Goal: Task Accomplishment & Management: Use online tool/utility

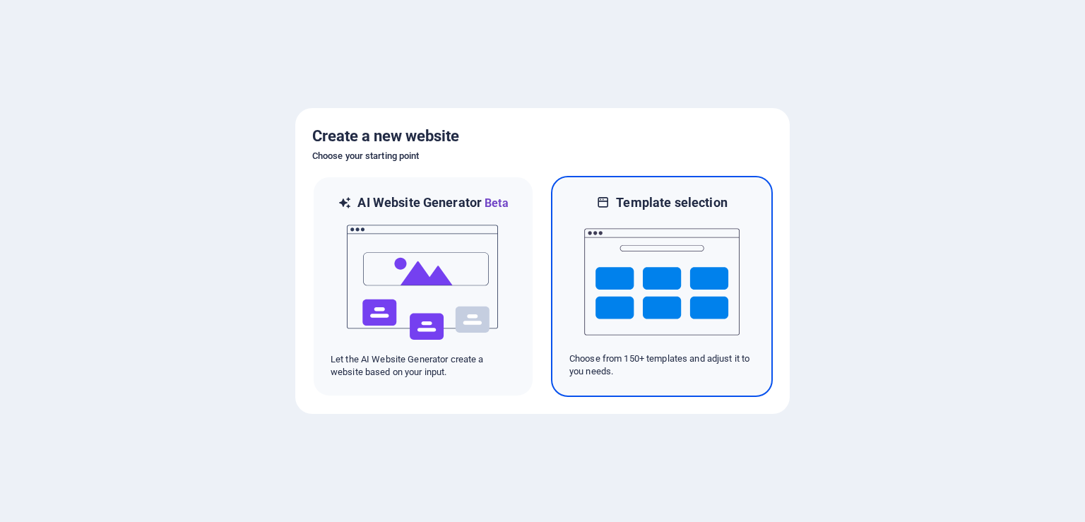
click at [714, 258] on img at bounding box center [661, 281] width 155 height 141
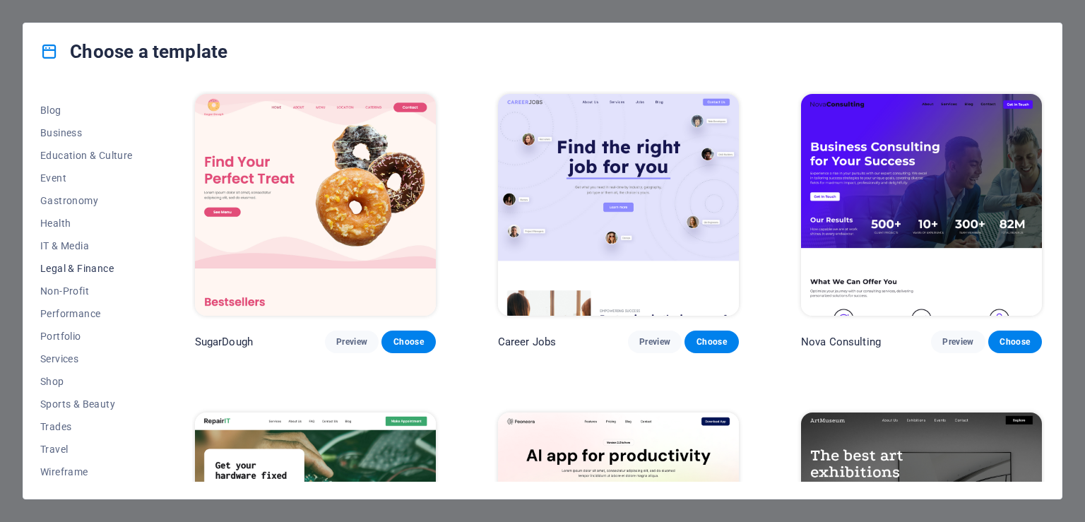
scroll to position [196, 0]
click at [110, 155] on span "Education & Culture" at bounding box center [86, 154] width 93 height 11
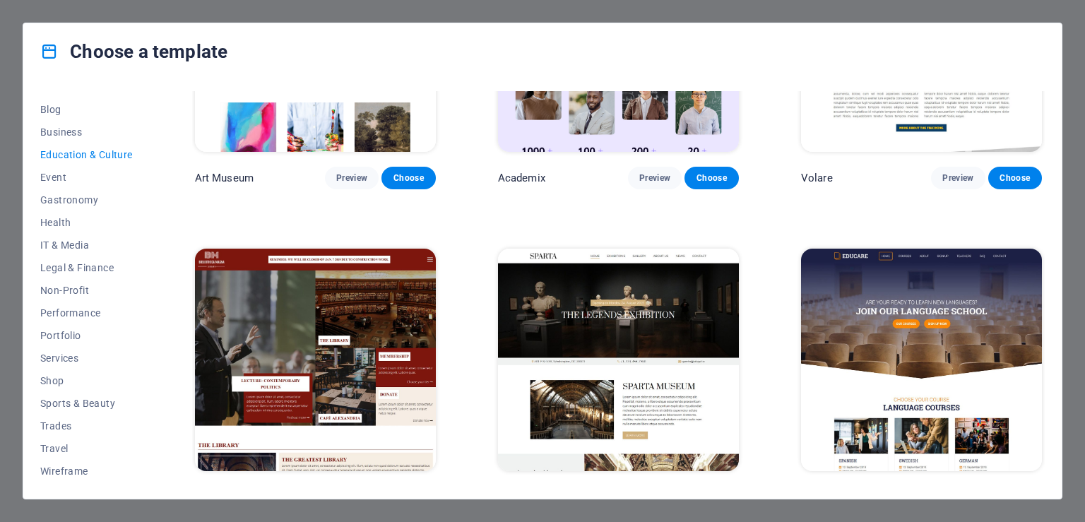
scroll to position [0, 0]
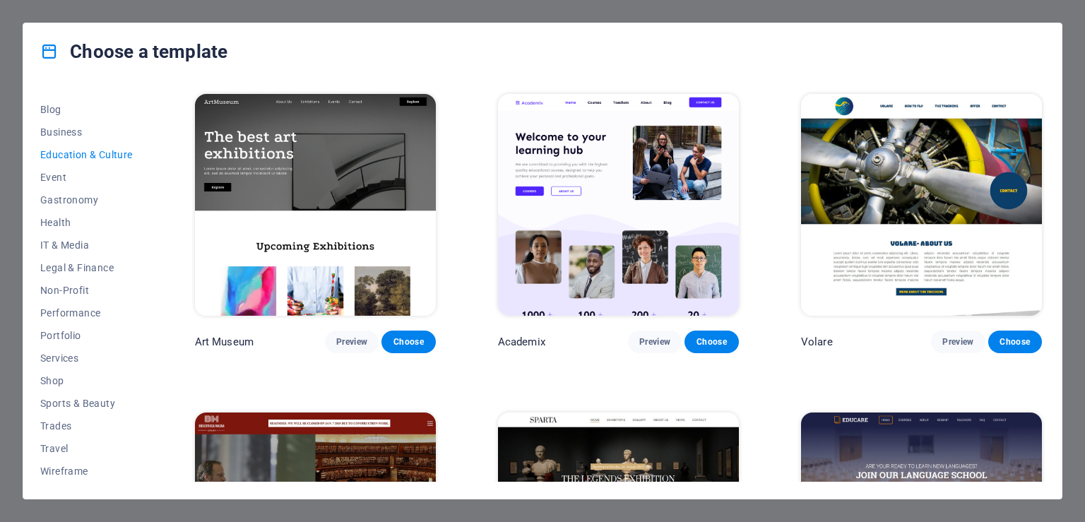
click at [647, 297] on img at bounding box center [618, 205] width 241 height 222
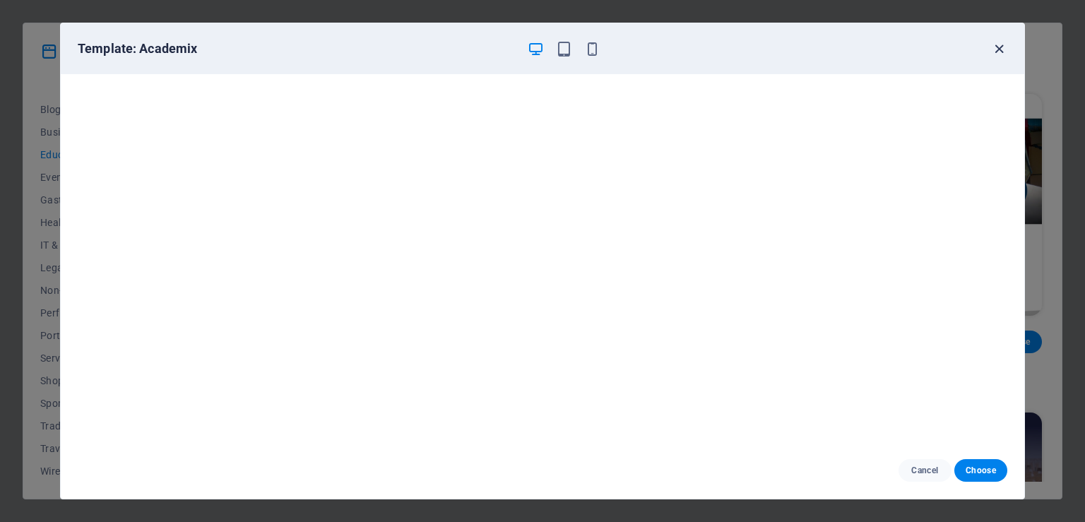
click at [1000, 49] on icon "button" at bounding box center [999, 49] width 16 height 16
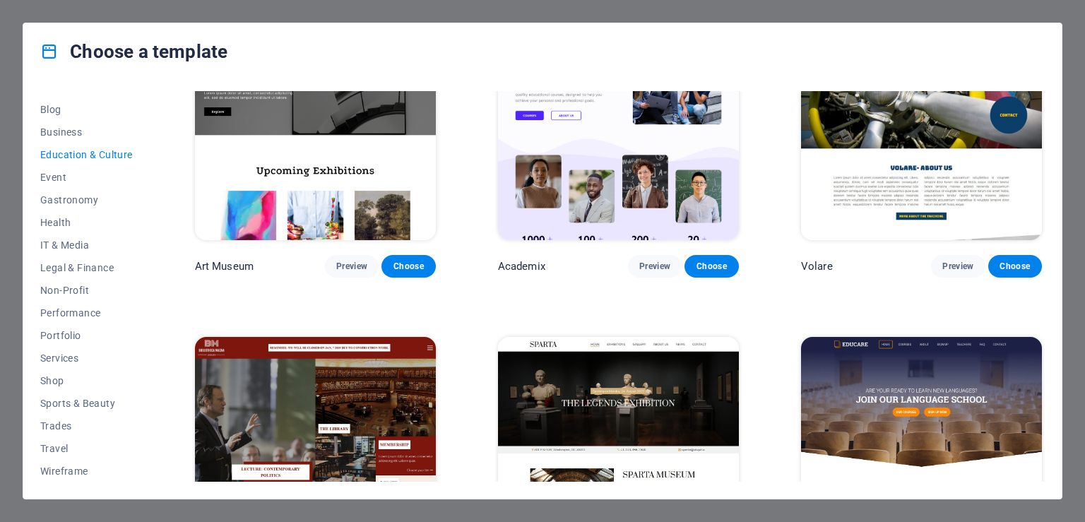
scroll to position [129, 0]
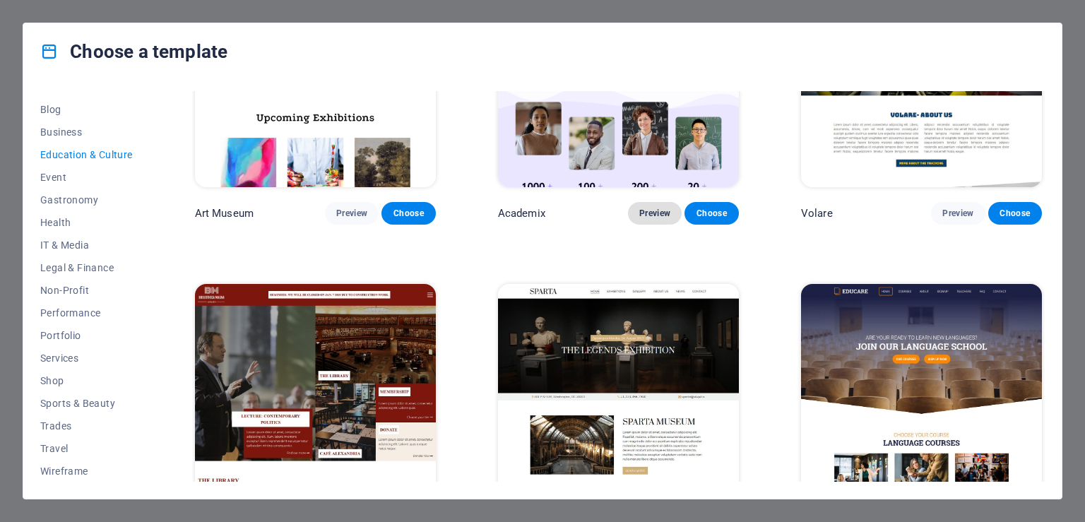
click at [667, 208] on button "Preview" at bounding box center [655, 213] width 54 height 23
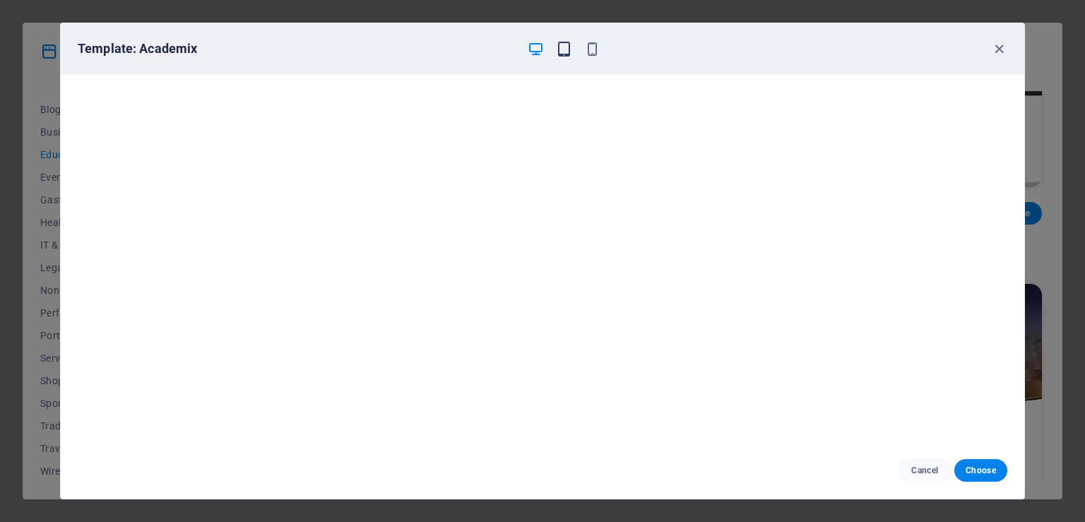
click at [564, 45] on icon "button" at bounding box center [564, 49] width 16 height 16
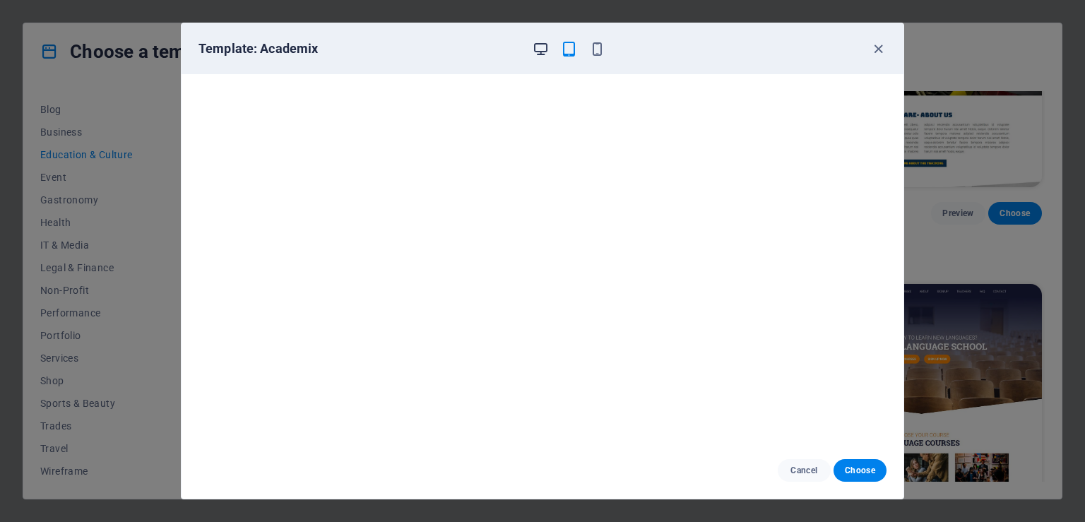
click at [538, 47] on icon "button" at bounding box center [541, 49] width 16 height 16
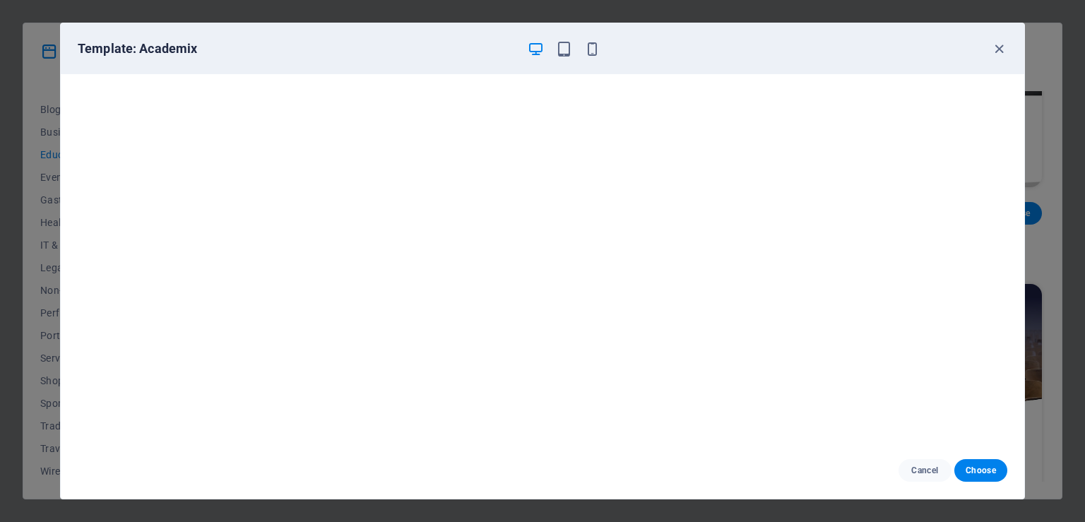
scroll to position [78, 0]
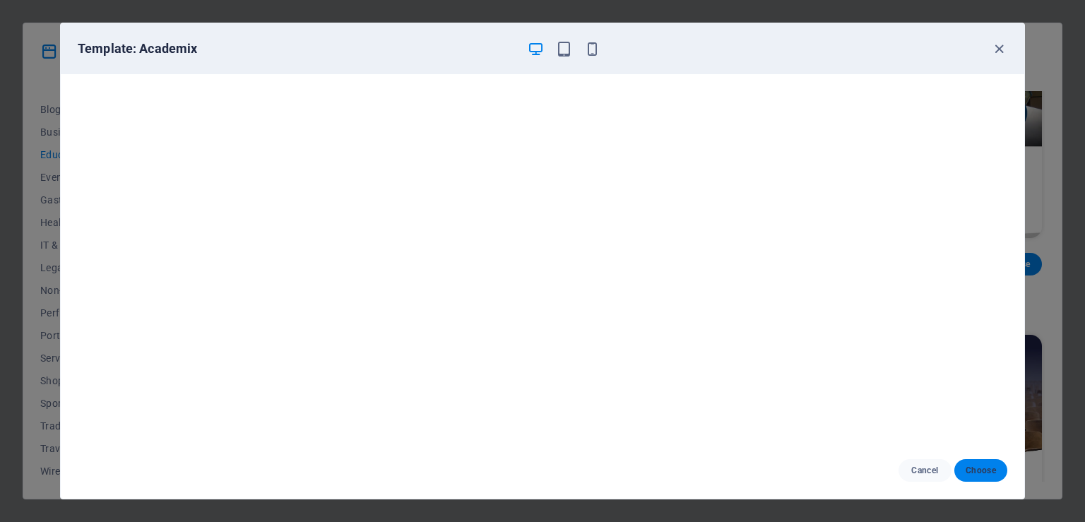
click at [976, 463] on button "Choose" at bounding box center [980, 470] width 53 height 23
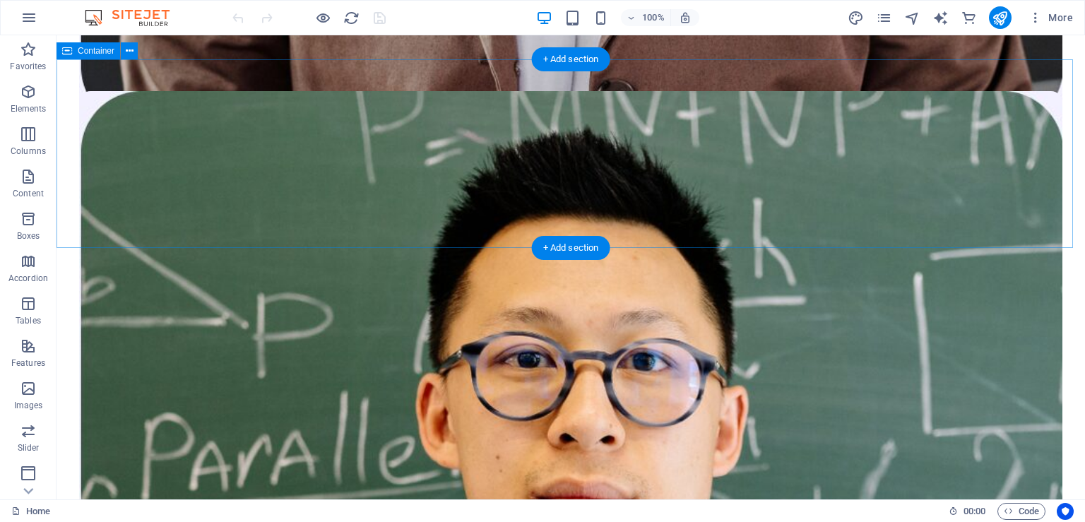
scroll to position [3759, 0]
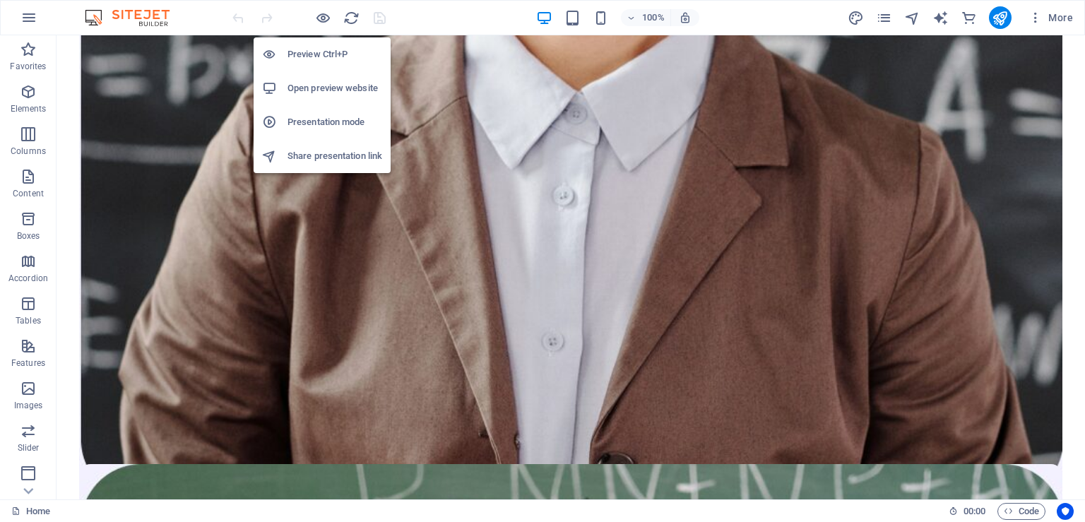
click at [312, 78] on li "Open preview website" at bounding box center [322, 88] width 137 height 34
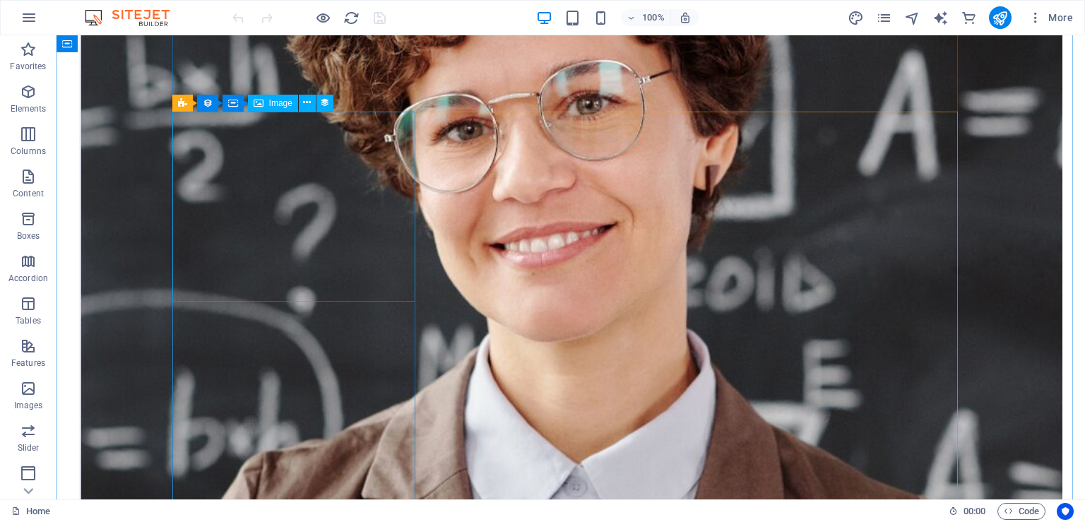
scroll to position [3012, 0]
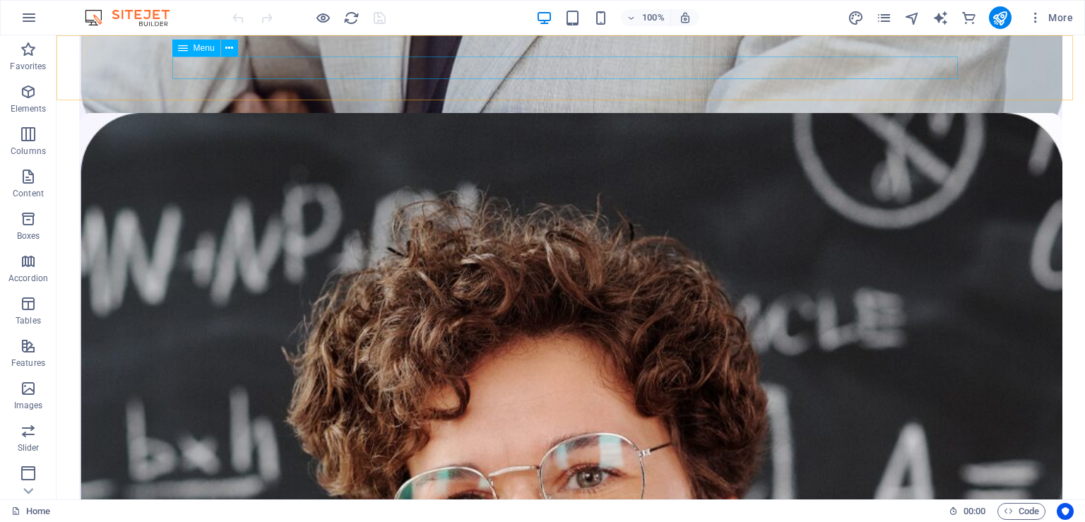
drag, startPoint x: 240, startPoint y: 64, endPoint x: 295, endPoint y: 99, distance: 65.5
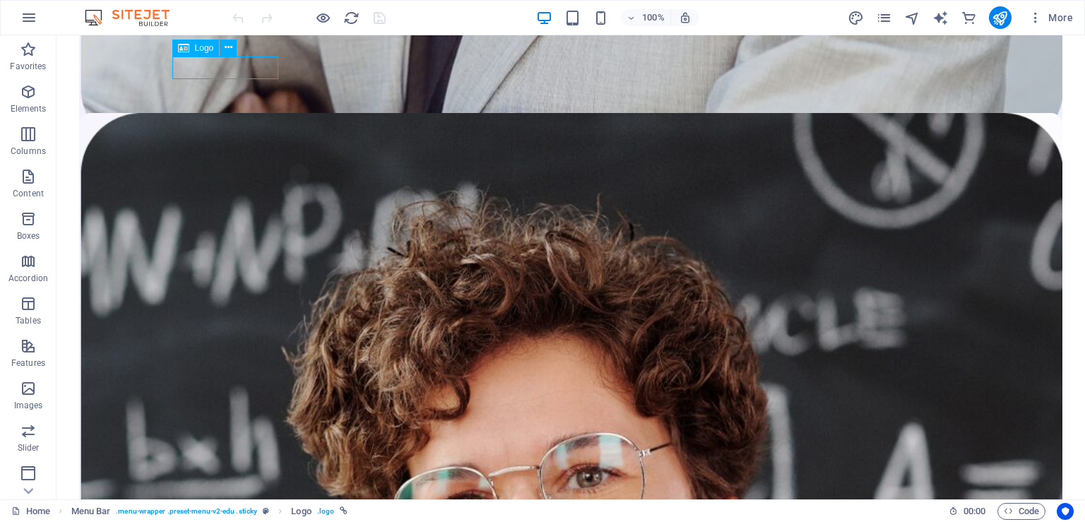
scroll to position [3017, 0]
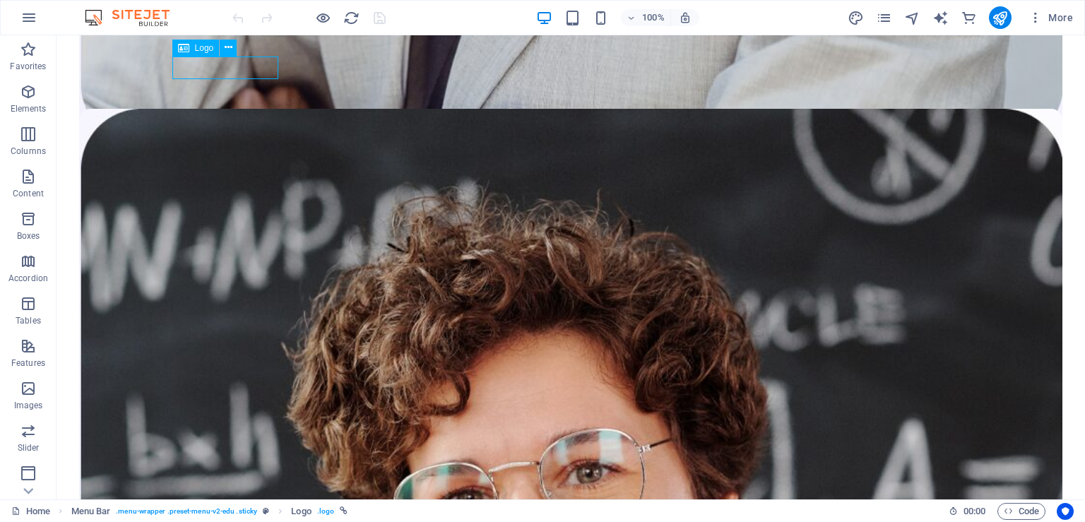
select select "px"
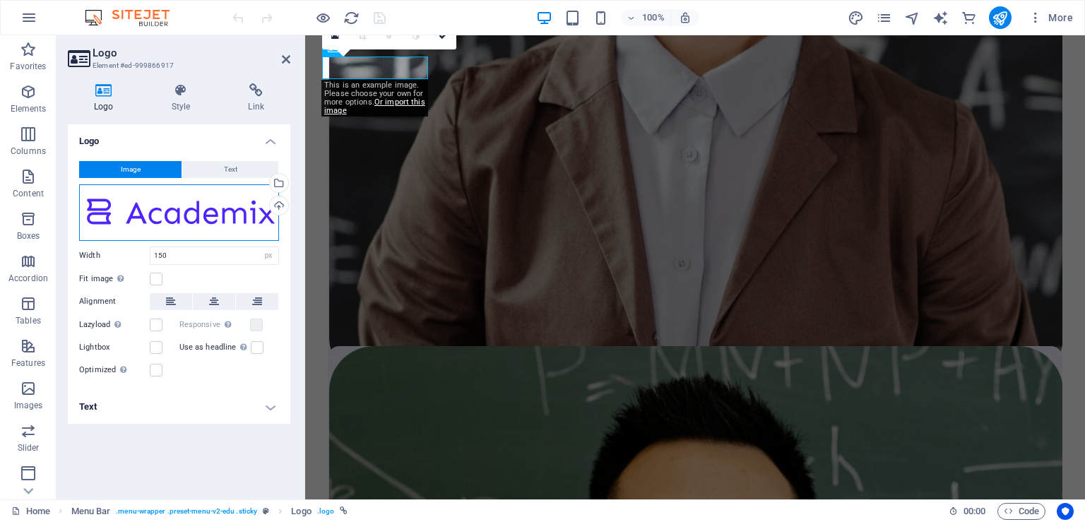
click at [153, 202] on div "Drag files here, click to choose files or select files from Files or our free s…" at bounding box center [179, 212] width 200 height 57
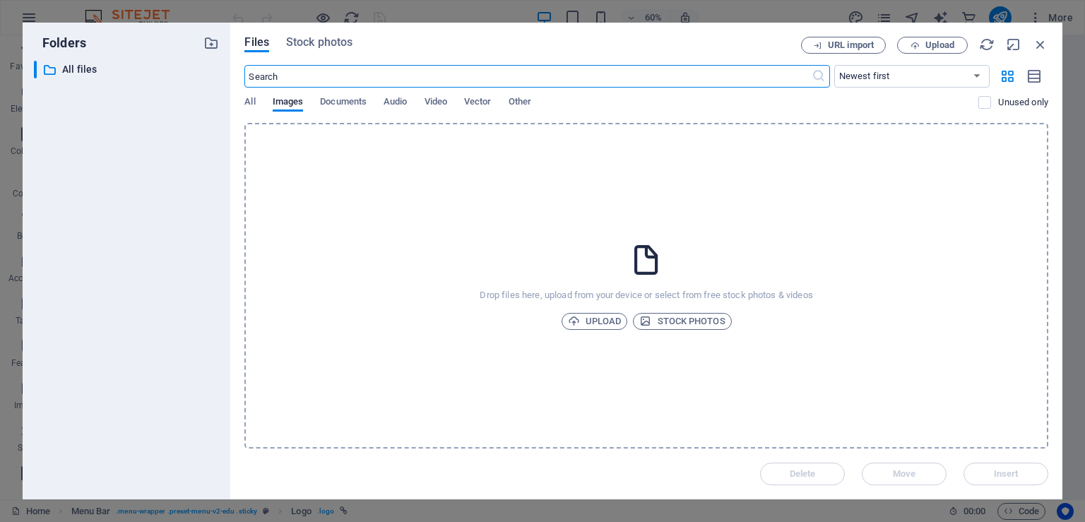
scroll to position [2971, 0]
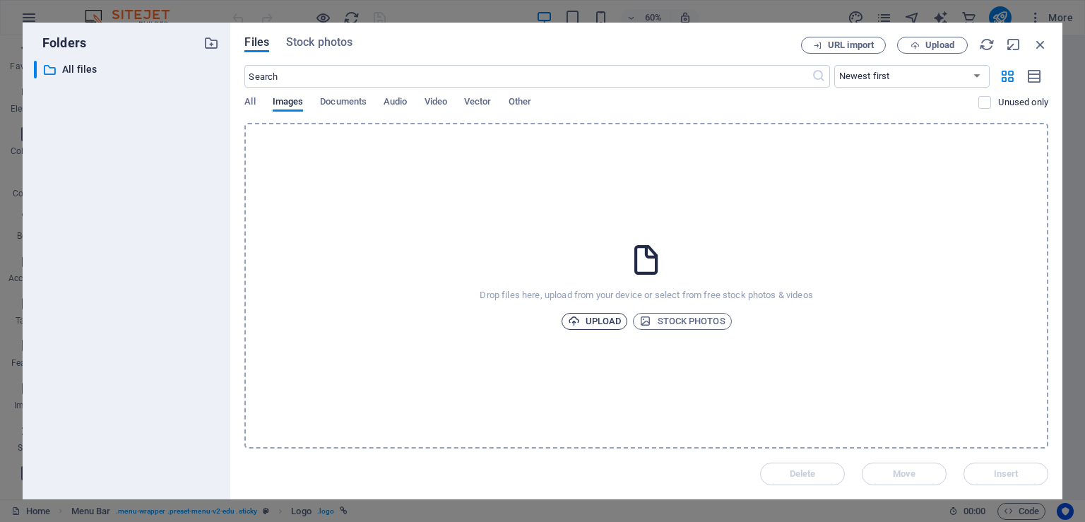
click at [620, 321] on span "Upload" at bounding box center [595, 321] width 54 height 17
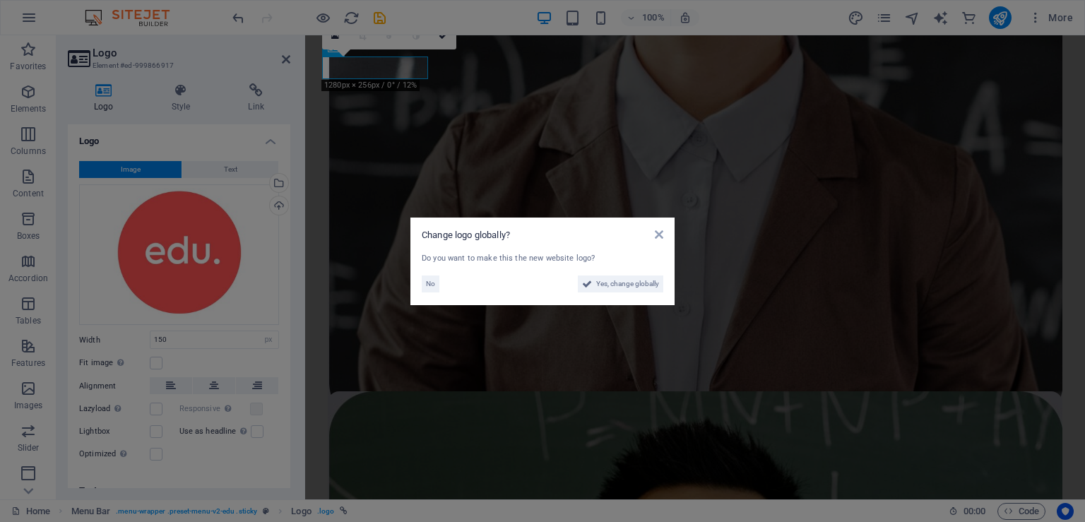
scroll to position [3017, 0]
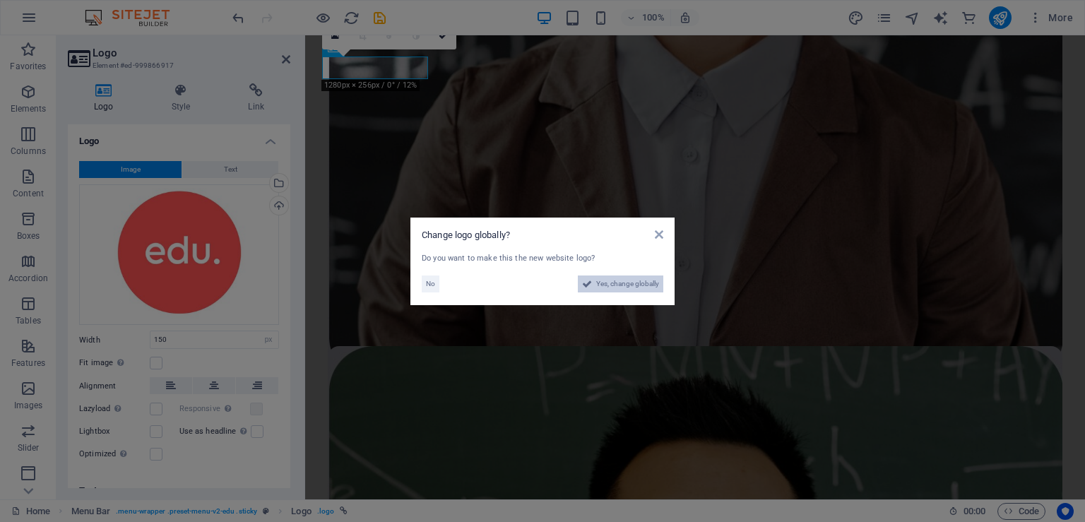
click at [626, 283] on span "Yes, change globally" at bounding box center [627, 284] width 63 height 17
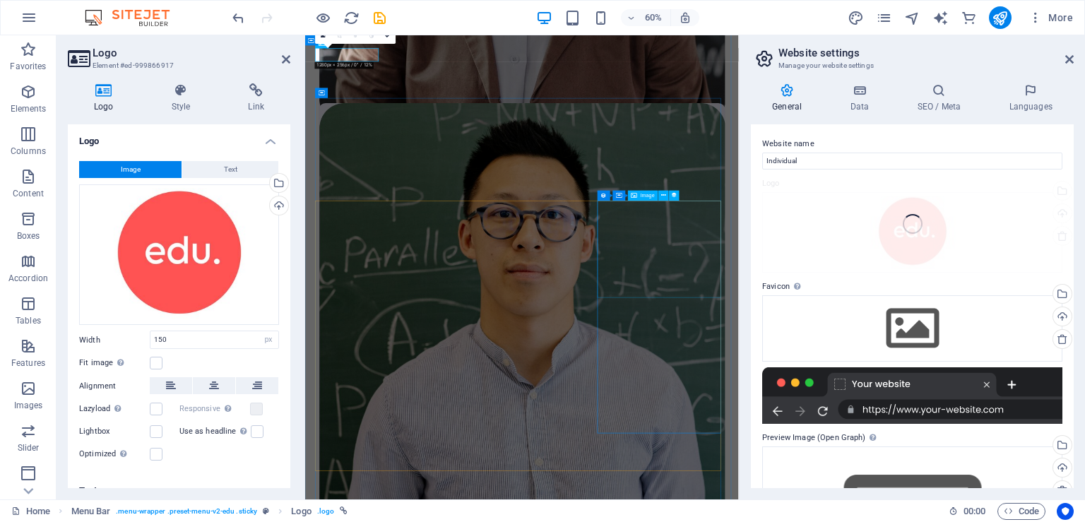
scroll to position [2971, 0]
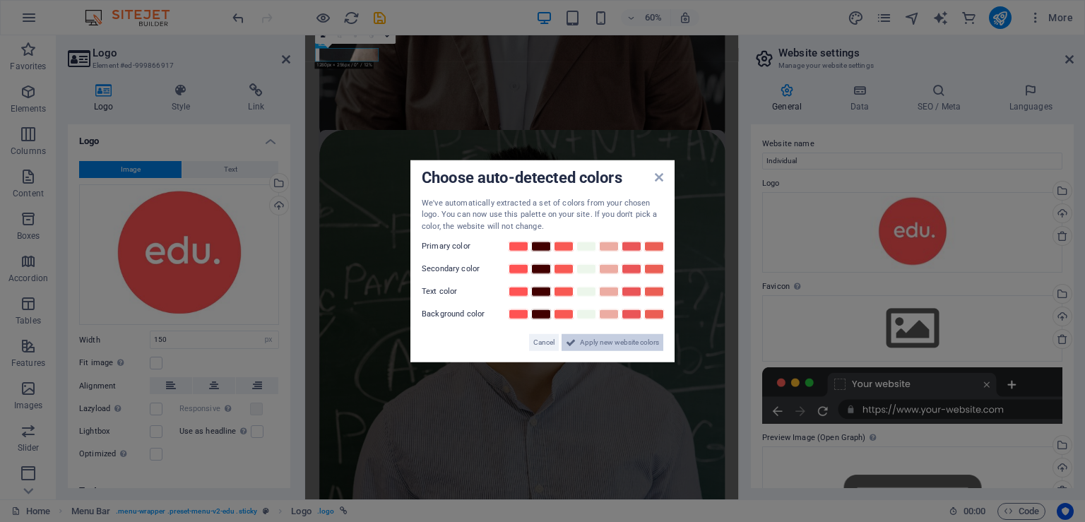
click at [623, 341] on span "Apply new website colors" at bounding box center [619, 342] width 79 height 17
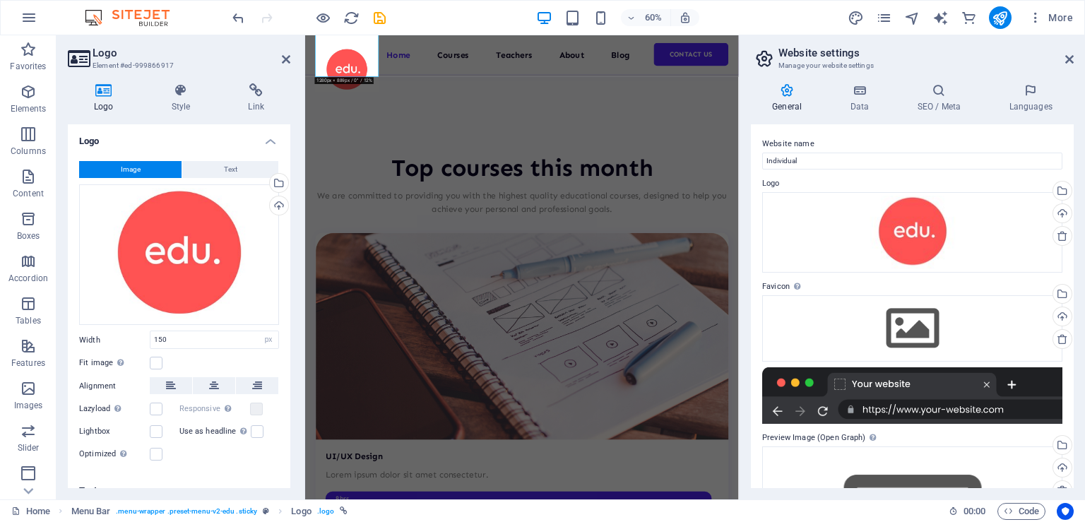
click at [278, 65] on header "Logo Element #ed-999866917" at bounding box center [179, 53] width 223 height 37
click at [288, 62] on icon at bounding box center [286, 59] width 8 height 11
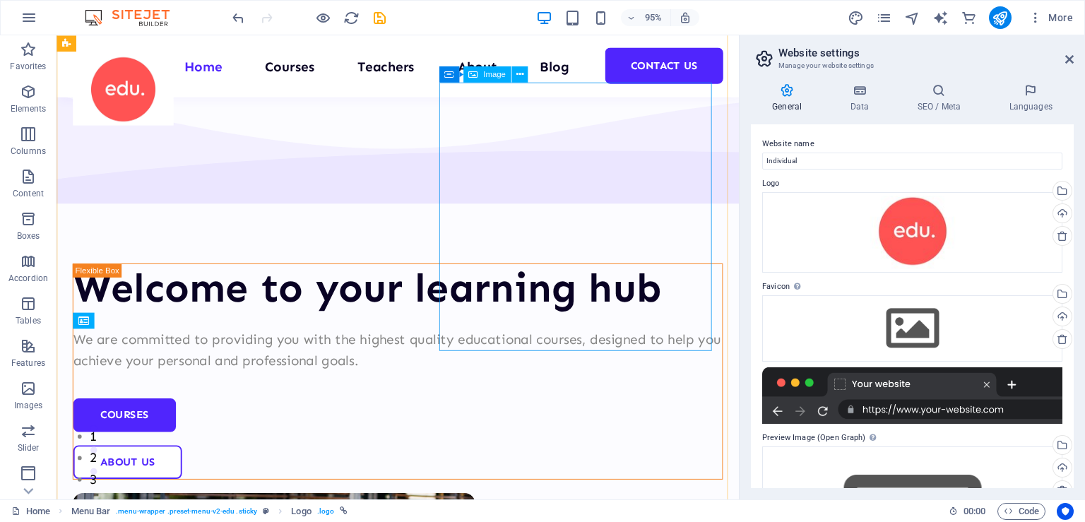
scroll to position [0, 0]
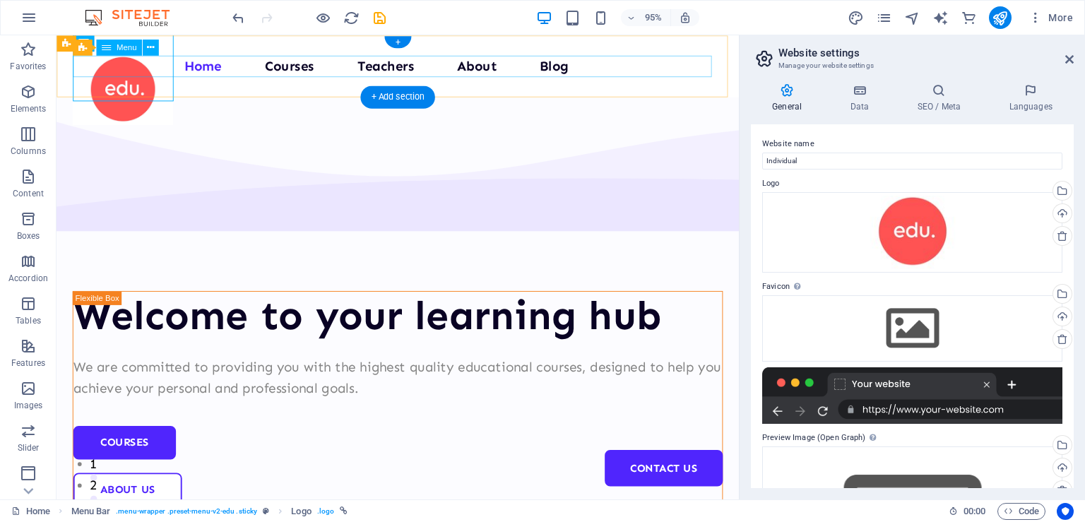
click at [684, 69] on nav "Home Courses Teachers About Blog Contact Us" at bounding box center [415, 68] width 685 height 23
click at [673, 63] on nav "Home Courses Teachers About Blog Contact Us" at bounding box center [415, 68] width 685 height 23
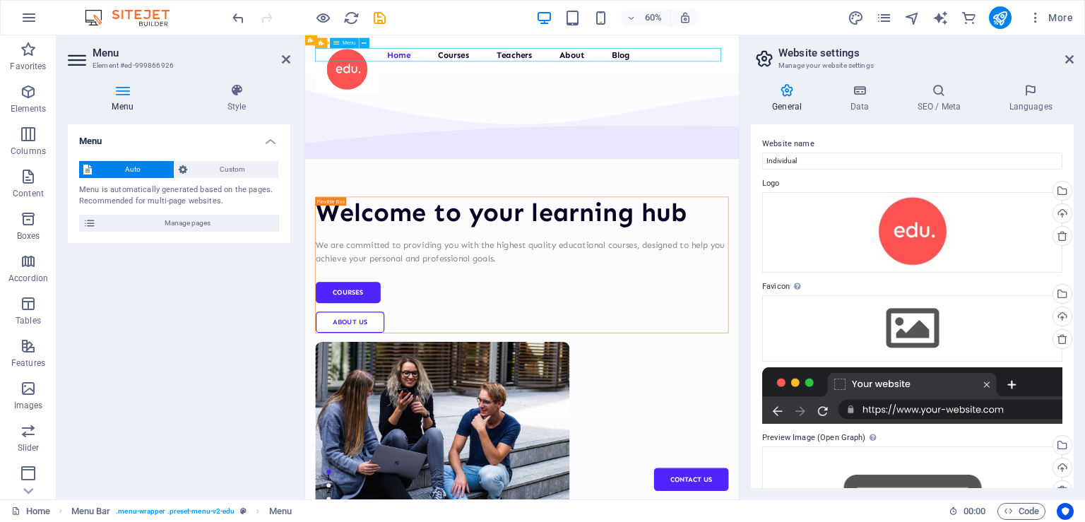
click at [902, 65] on nav "Home Courses Teachers About Blog Contact Us" at bounding box center [666, 68] width 689 height 23
click at [919, 68] on nav "Home Courses Teachers About Blog Contact Us" at bounding box center [666, 68] width 689 height 23
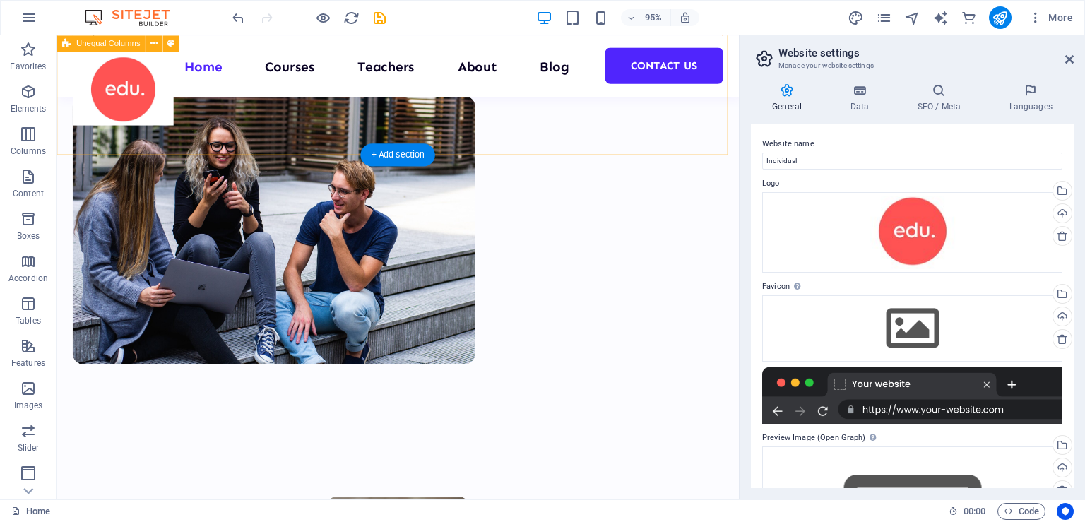
scroll to position [149, 0]
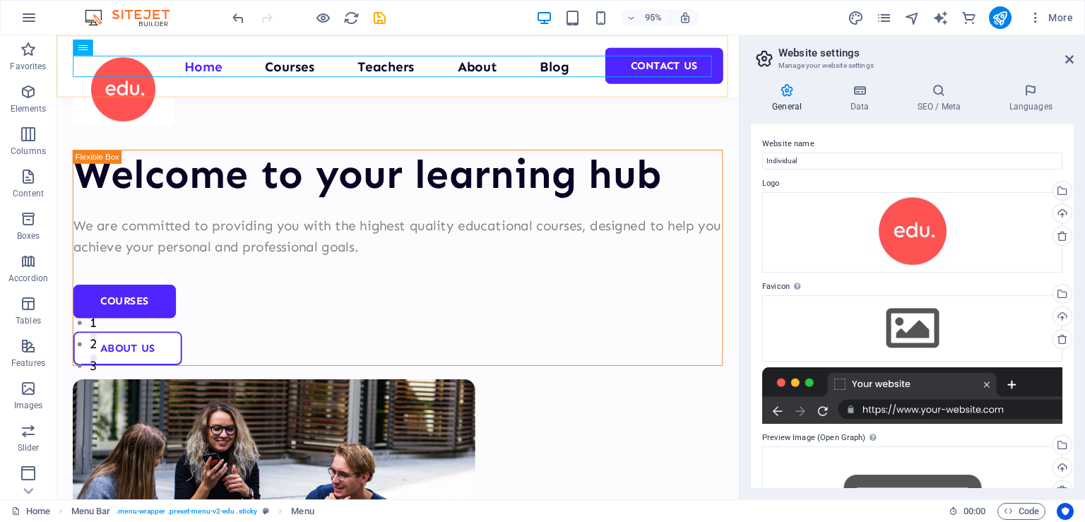
click at [667, 47] on div "Menu Home Courses Teachers About Blog Contact Us" at bounding box center [416, 67] width 719 height 65
click at [683, 57] on nav "Home Courses Teachers About Blog Contact Us" at bounding box center [415, 68] width 685 height 23
click at [685, 65] on nav "Home Courses Teachers About Blog Contact Us" at bounding box center [415, 68] width 685 height 23
click at [1068, 62] on icon at bounding box center [1069, 59] width 8 height 11
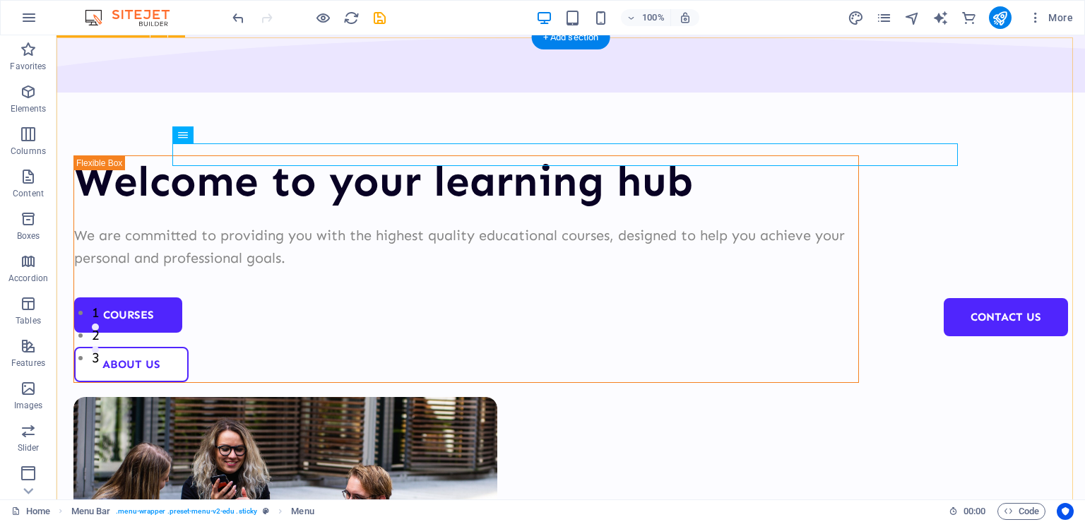
scroll to position [0, 0]
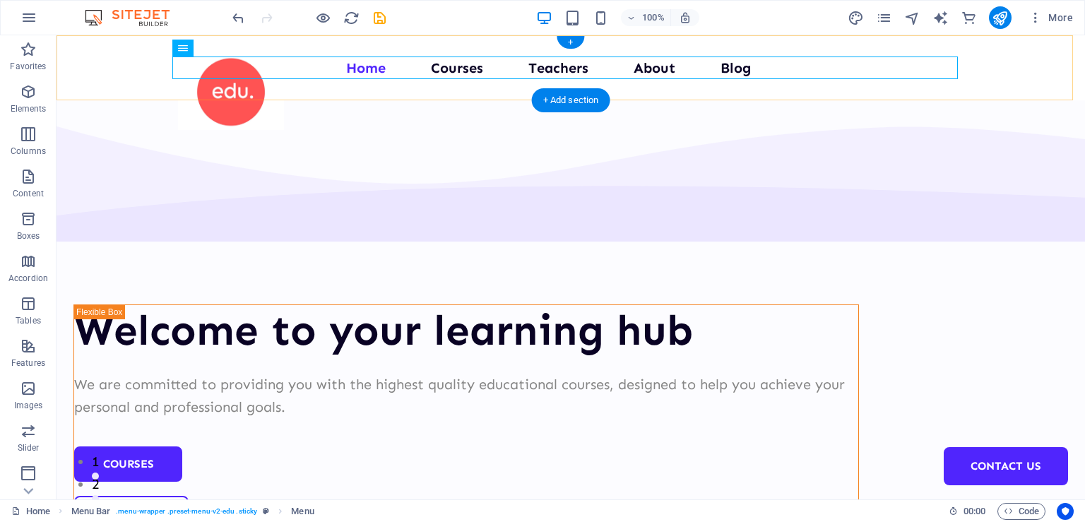
click at [575, 46] on div "+" at bounding box center [571, 42] width 28 height 13
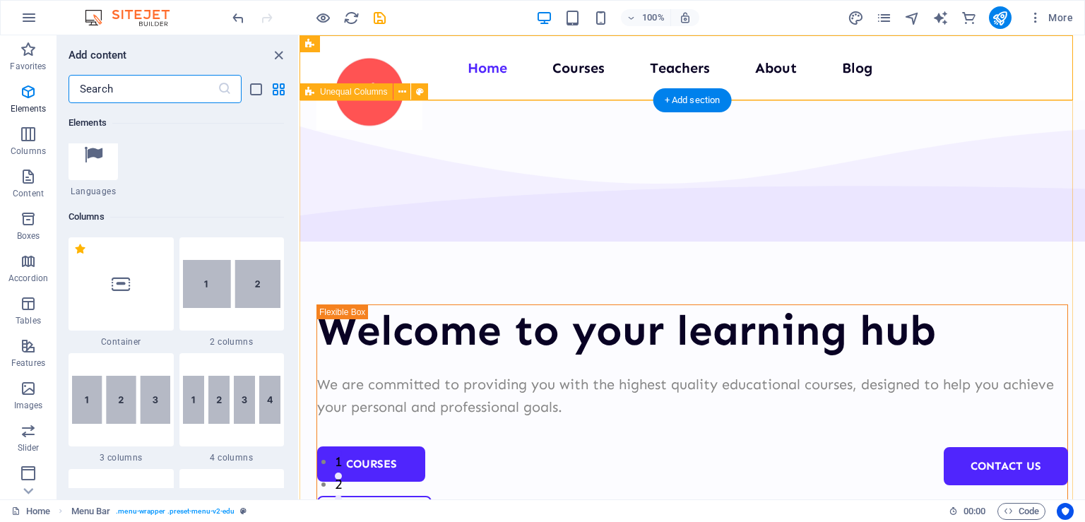
scroll to position [603, 0]
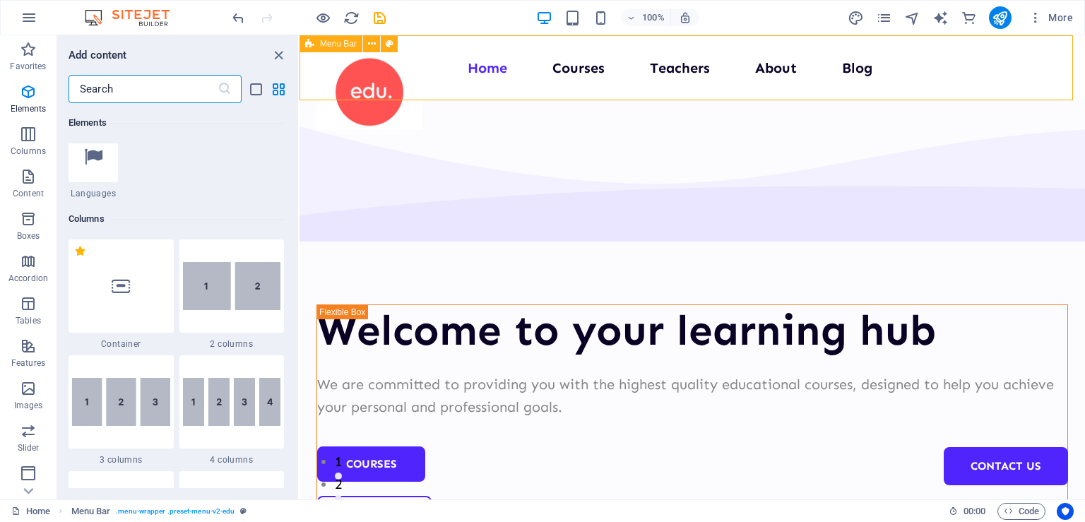
click at [319, 46] on div "Menu Bar" at bounding box center [331, 43] width 63 height 17
click at [372, 45] on icon at bounding box center [372, 44] width 8 height 15
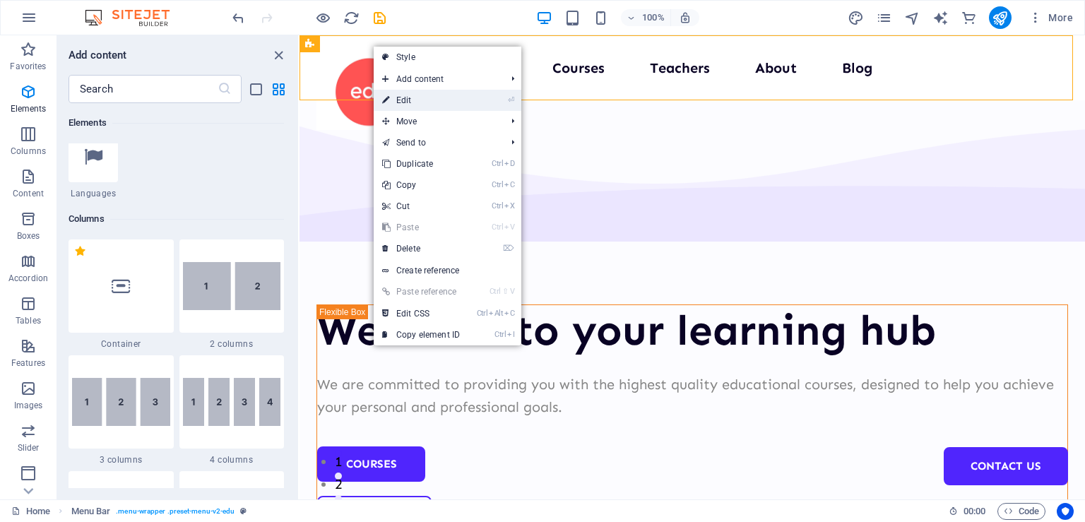
click at [391, 93] on link "⏎ Edit" at bounding box center [421, 100] width 95 height 21
select select "header"
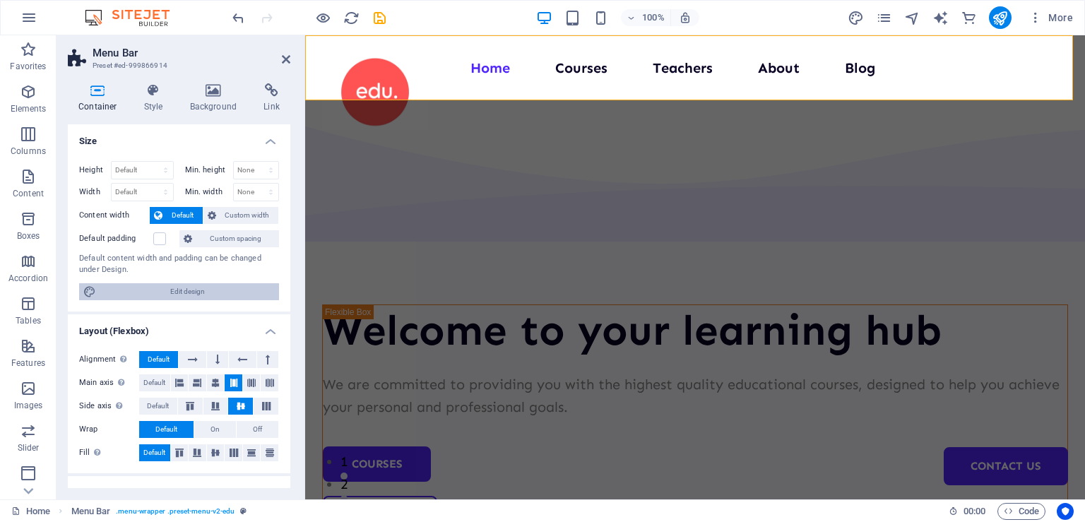
scroll to position [183, 0]
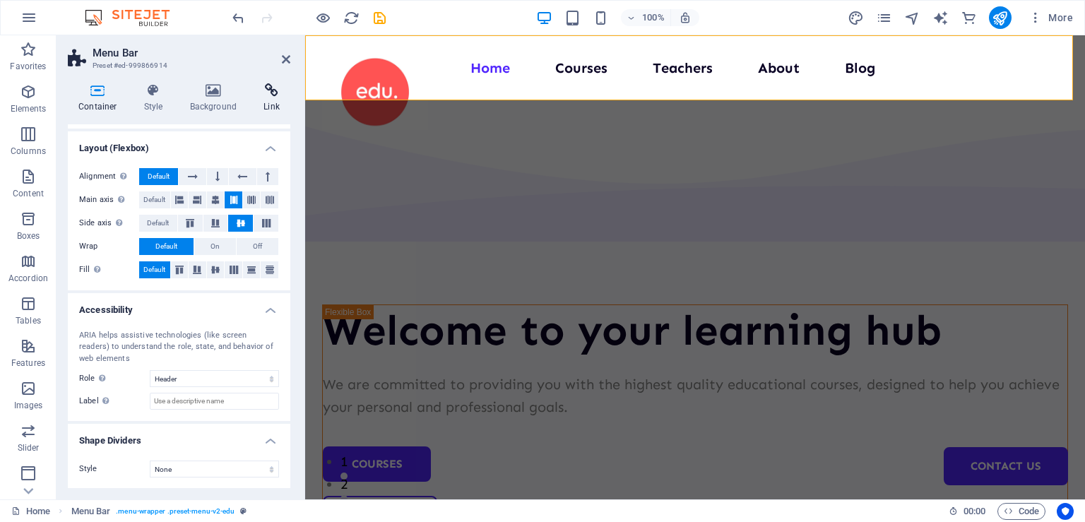
click at [285, 100] on h4 "Link" at bounding box center [271, 98] width 37 height 30
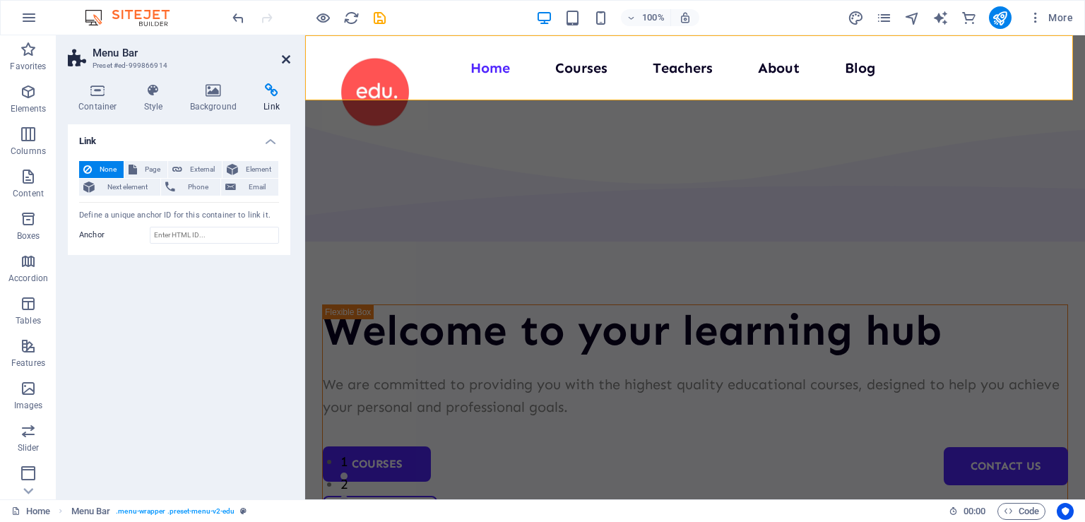
click at [287, 61] on icon at bounding box center [286, 59] width 8 height 11
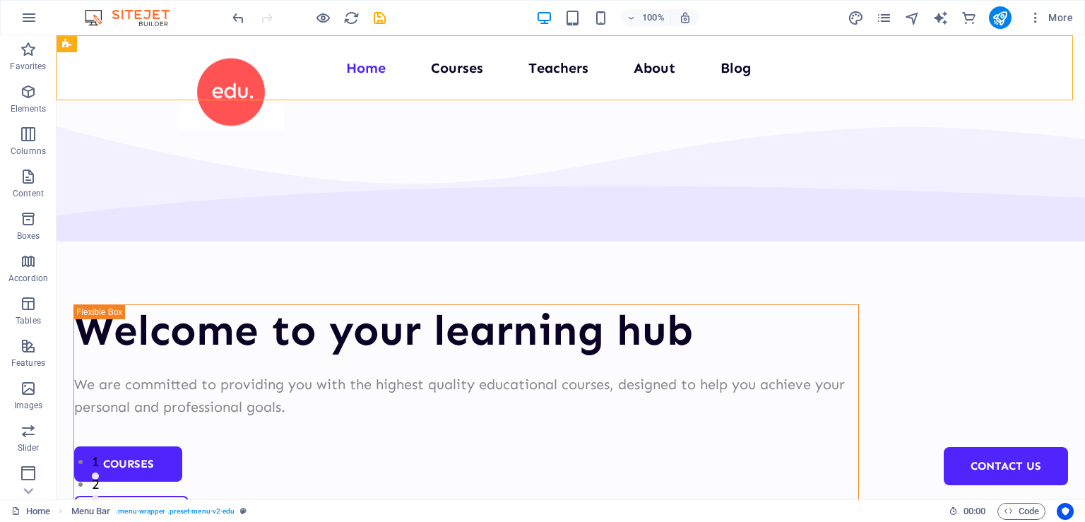
click at [577, 9] on span at bounding box center [572, 17] width 17 height 17
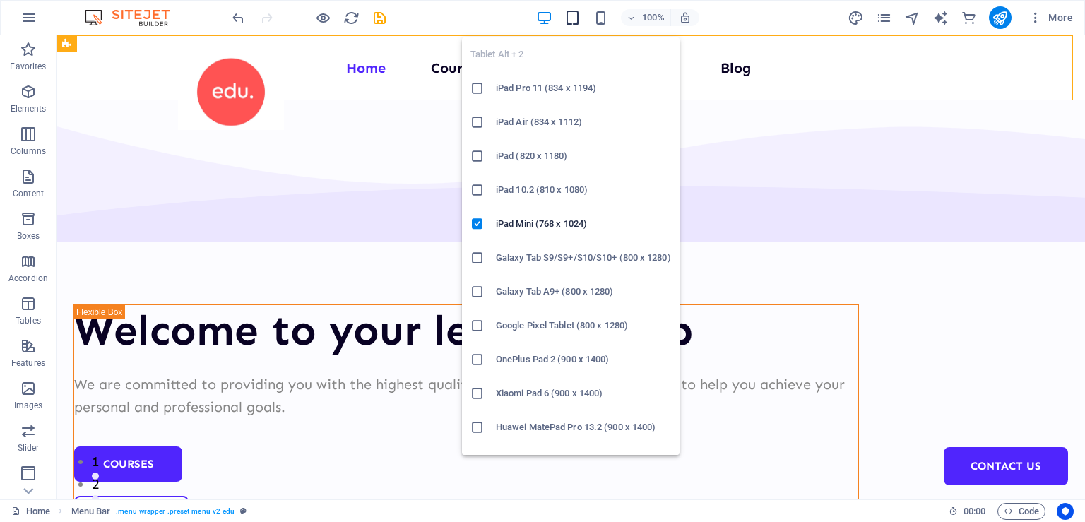
click at [575, 18] on icon "button" at bounding box center [572, 18] width 16 height 16
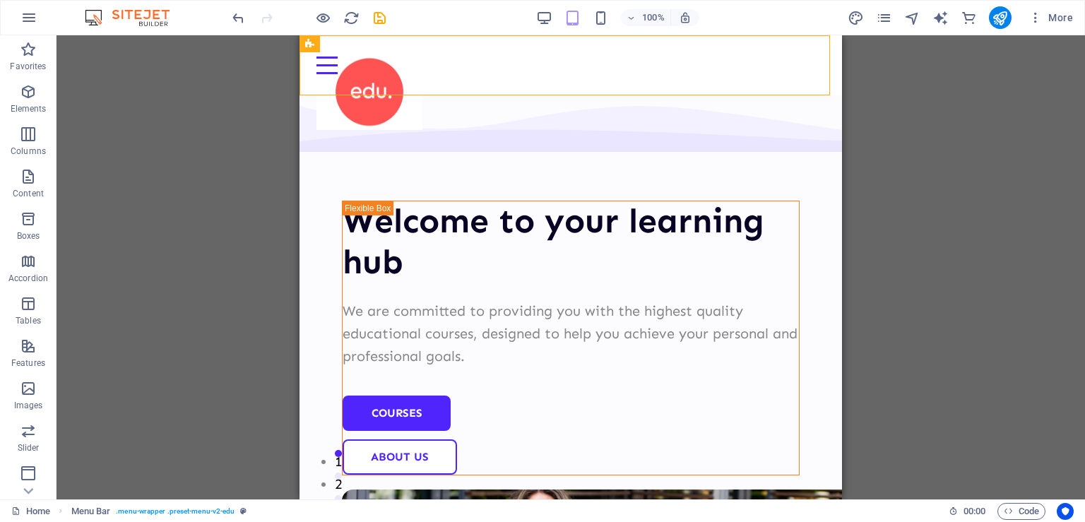
click at [1033, 338] on div "Container H1 Unequal Columns Container Logo Menu Bar Spacer Text 4 columns Cont…" at bounding box center [571, 267] width 1029 height 464
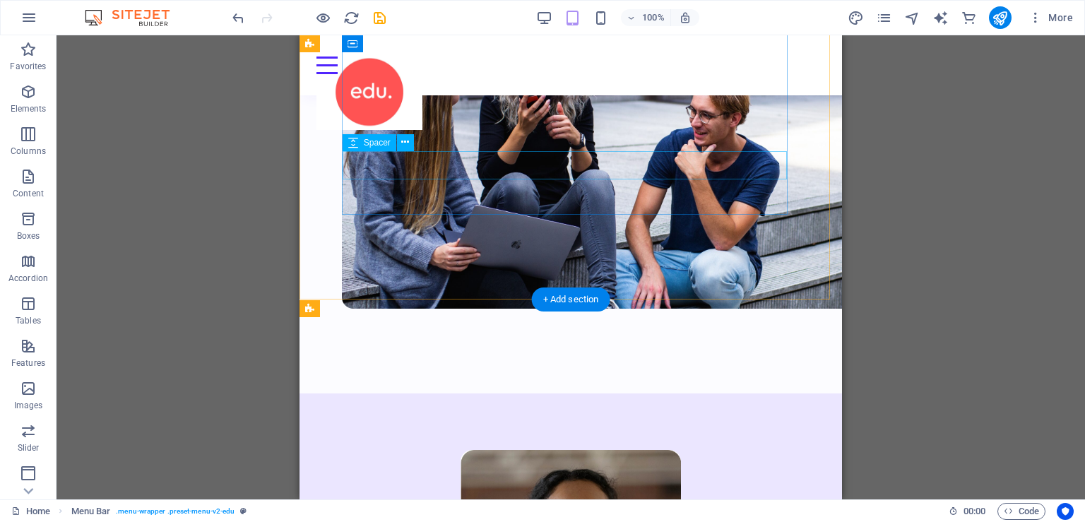
scroll to position [447, 0]
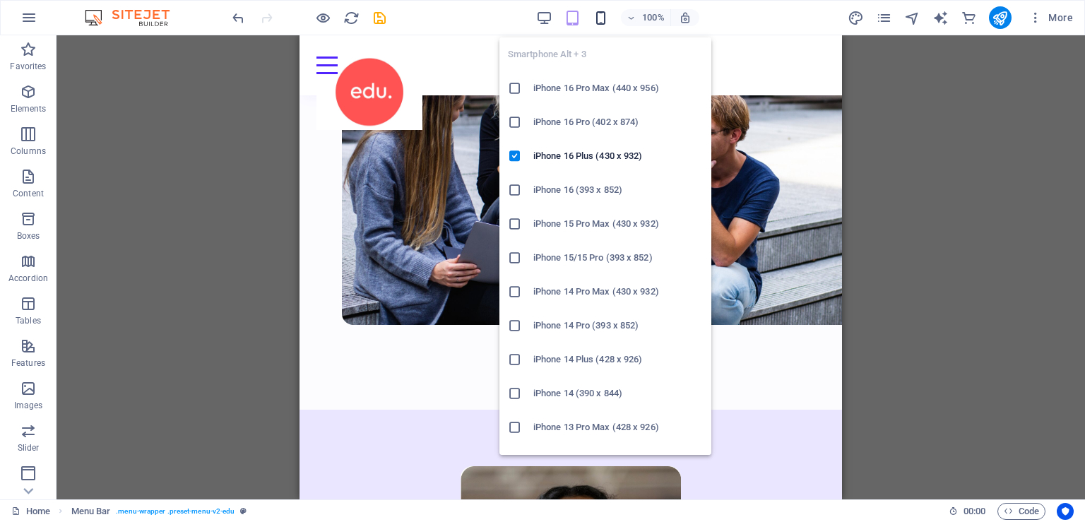
click at [603, 21] on icon "button" at bounding box center [601, 18] width 16 height 16
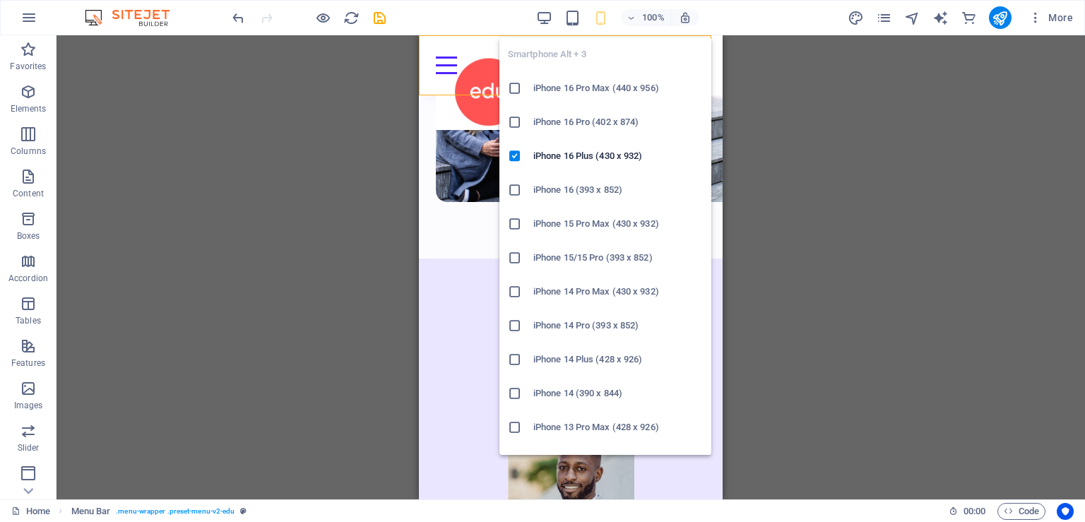
scroll to position [336, 0]
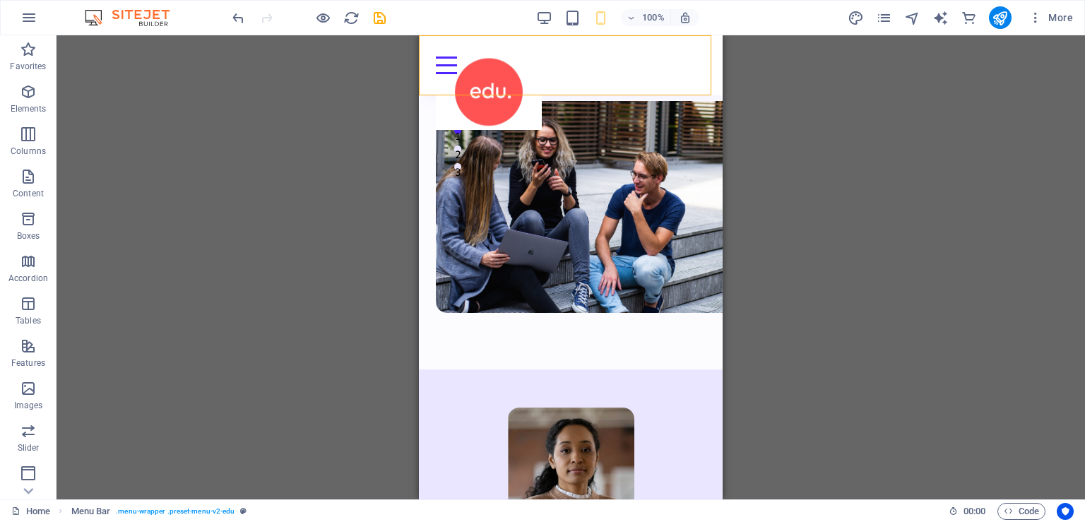
click at [823, 213] on div "H1 Unequal Columns Container Logo Menu Bar Spacer Text 4 columns Container Imag…" at bounding box center [571, 267] width 1029 height 464
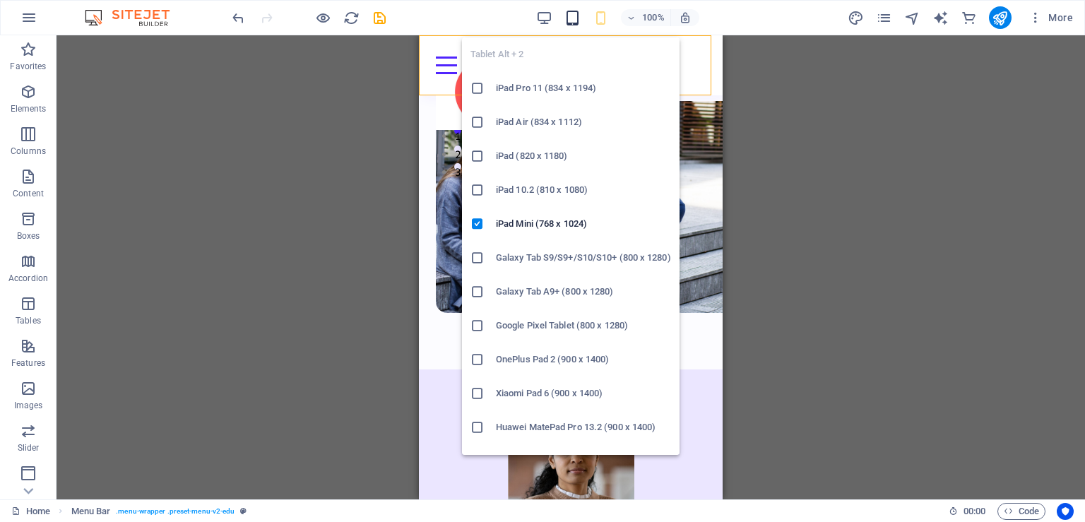
click at [569, 18] on icon "button" at bounding box center [572, 18] width 16 height 16
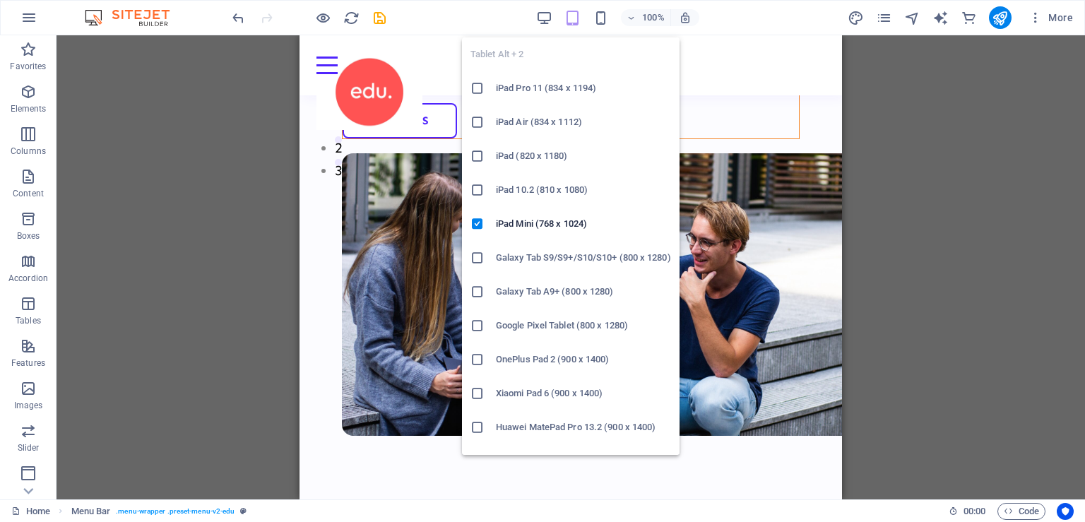
scroll to position [447, 0]
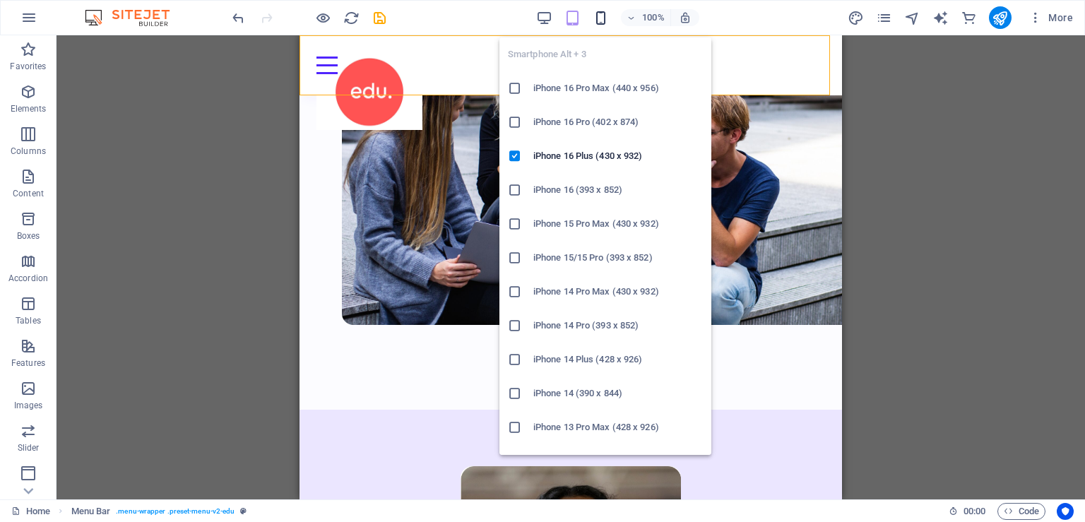
click at [595, 16] on icon "button" at bounding box center [601, 18] width 16 height 16
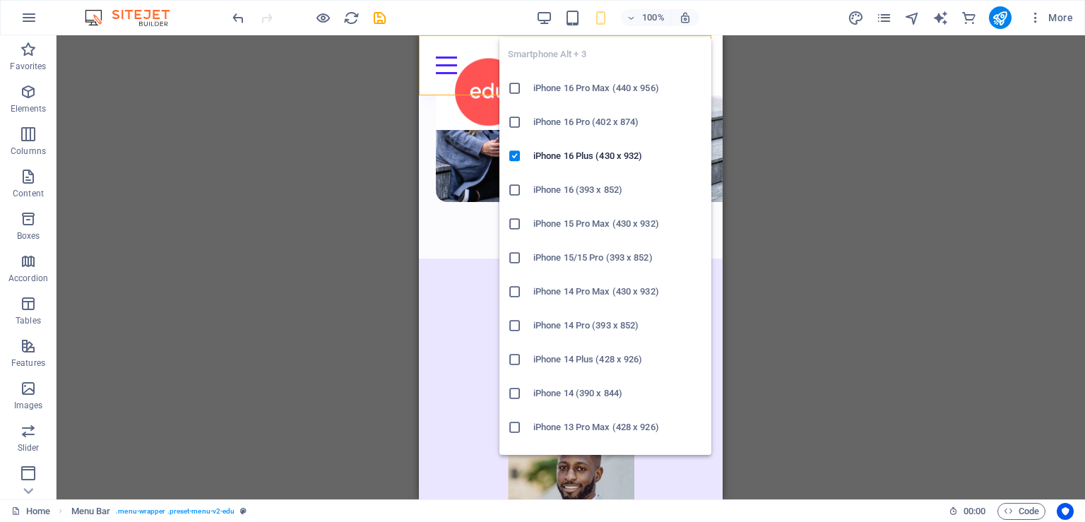
scroll to position [336, 0]
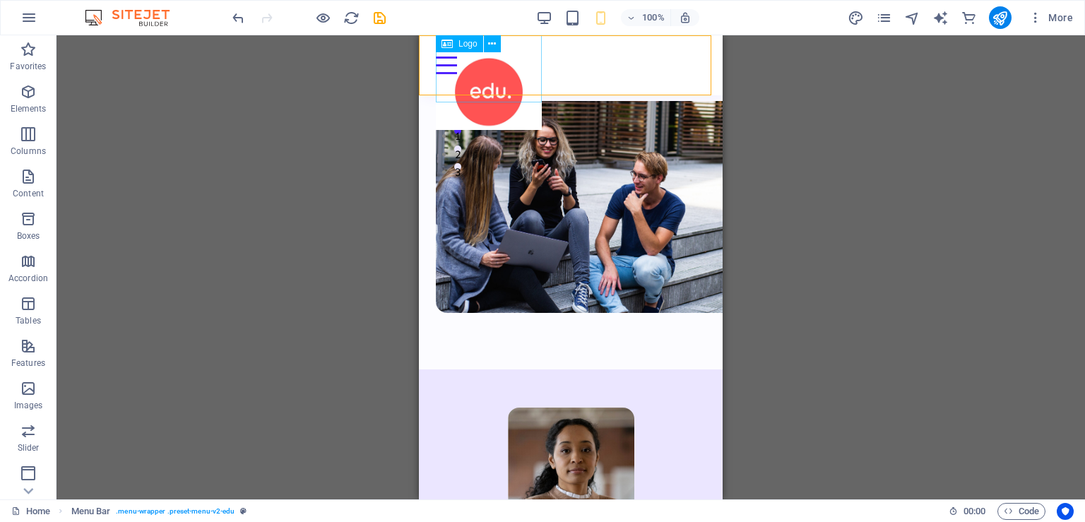
click at [495, 78] on div at bounding box center [489, 93] width 106 height 73
select select "px"
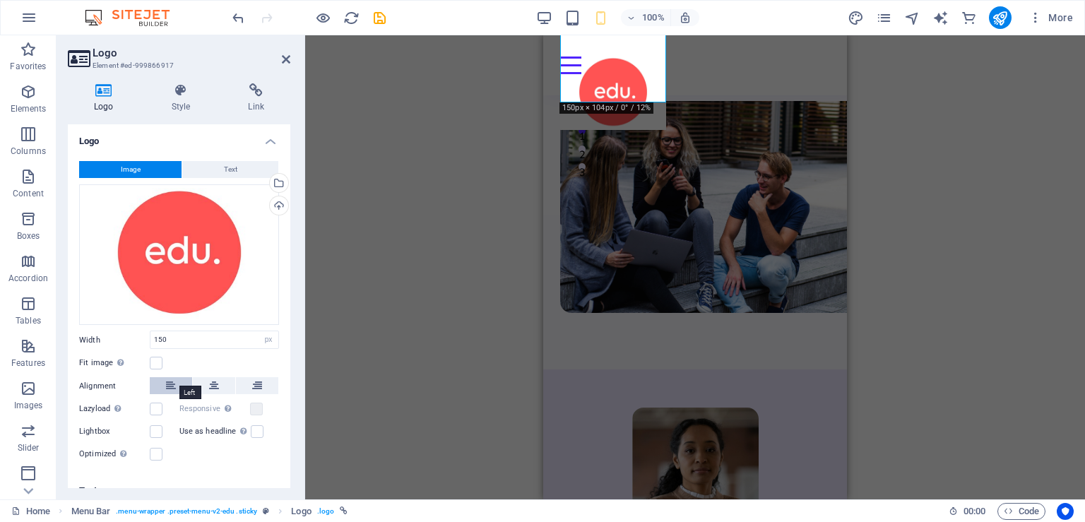
click at [174, 379] on button at bounding box center [171, 385] width 42 height 17
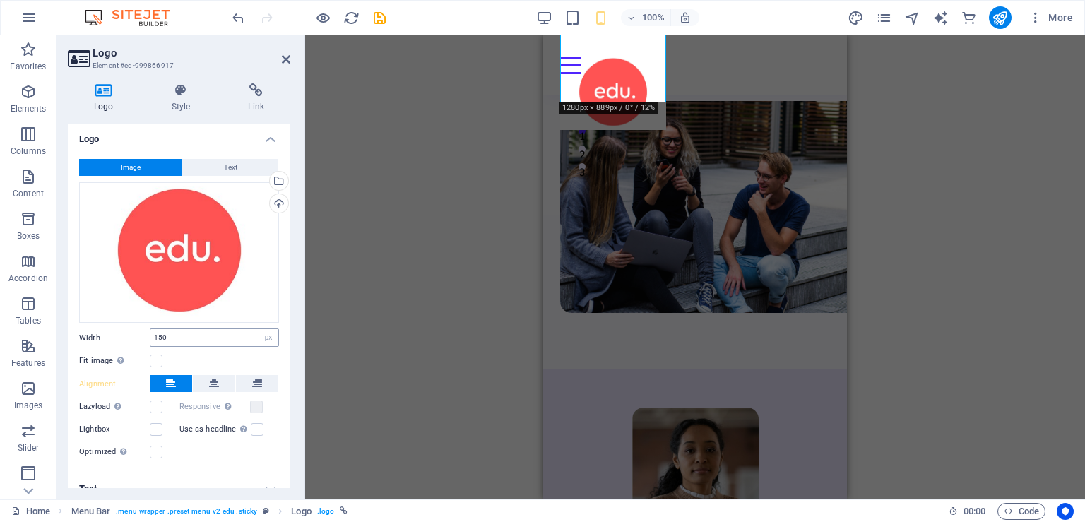
scroll to position [0, 0]
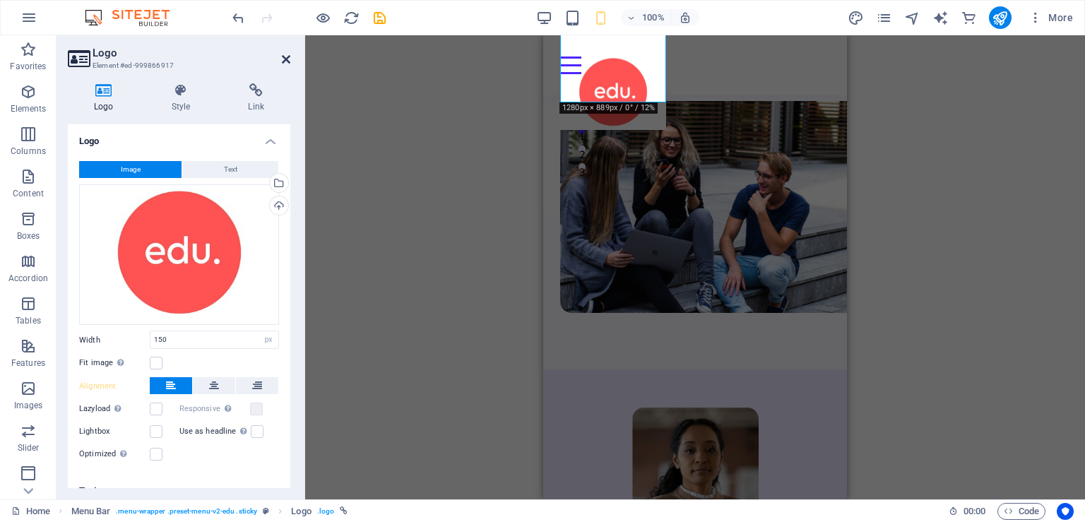
click at [290, 61] on icon at bounding box center [286, 59] width 8 height 11
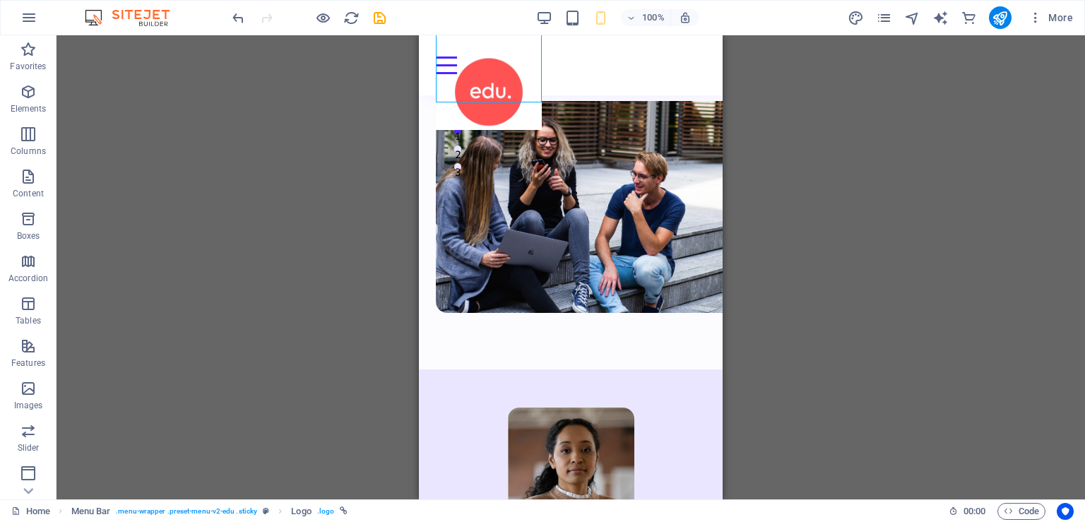
click at [759, 168] on div "H1 Unequal Columns Container Menu Bar Logo Menu Bar Spacer Text 4 columns Conta…" at bounding box center [571, 267] width 1029 height 464
click at [689, 69] on div "Menu" at bounding box center [571, 66] width 270 height 18
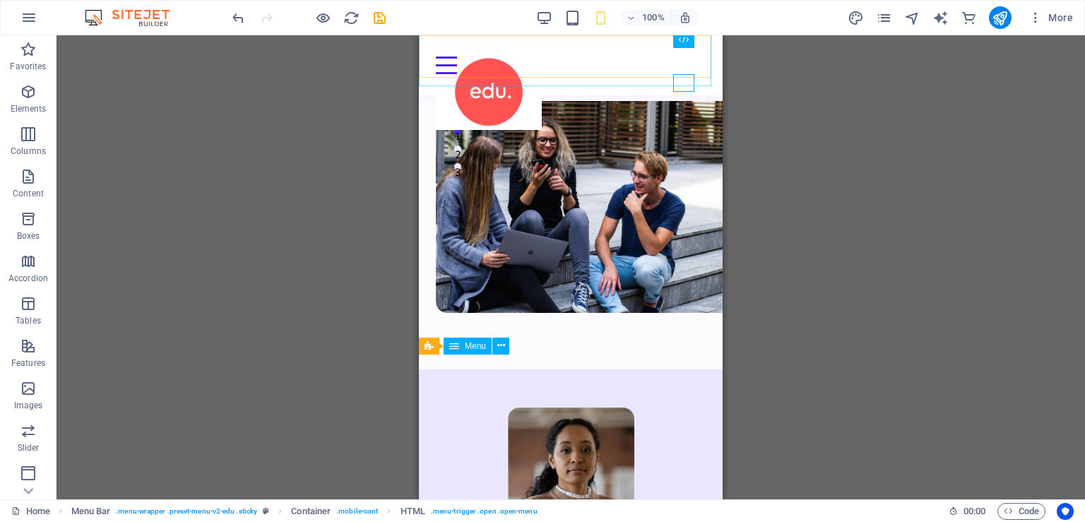
scroll to position [319, 0]
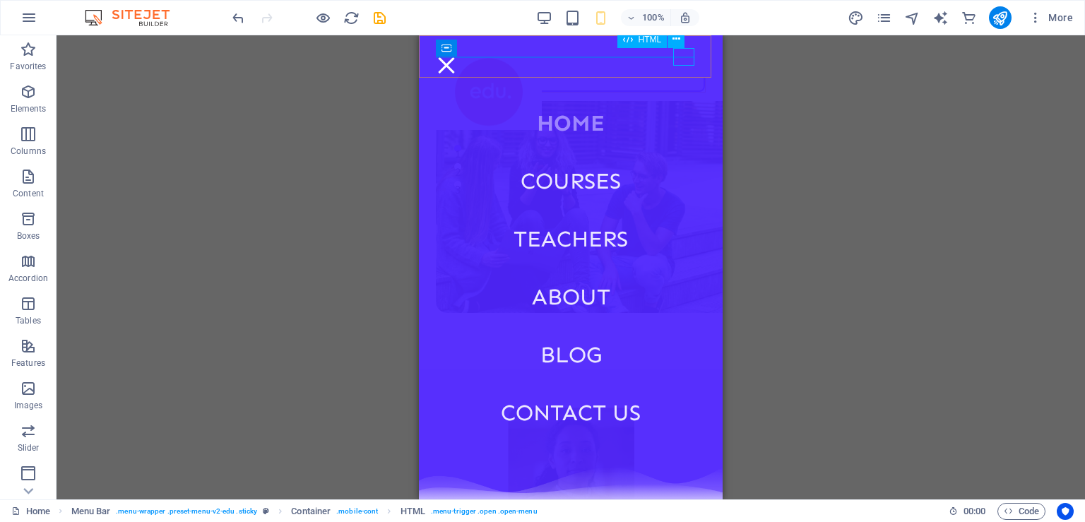
click at [457, 64] on div "Menu" at bounding box center [446, 66] width 21 height 18
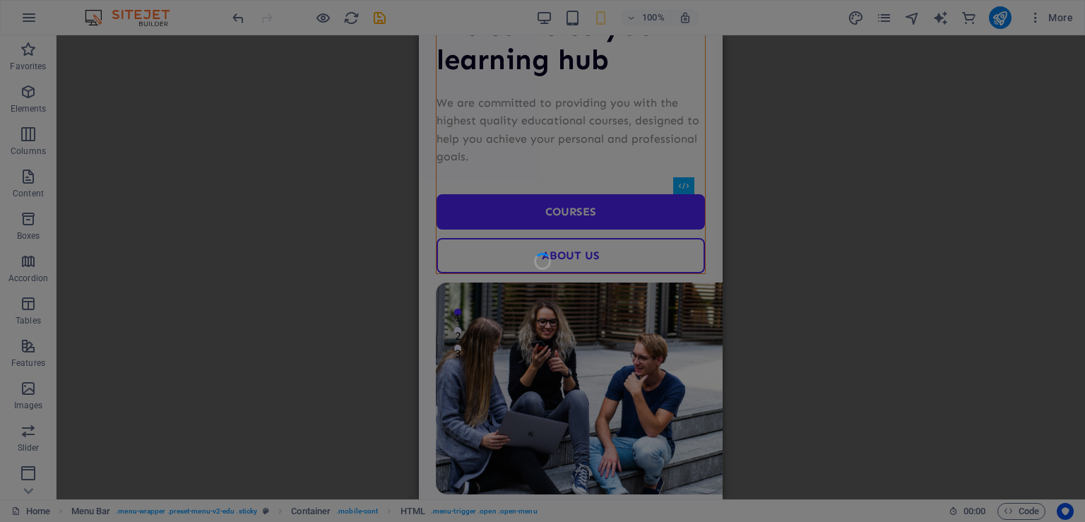
scroll to position [0, 0]
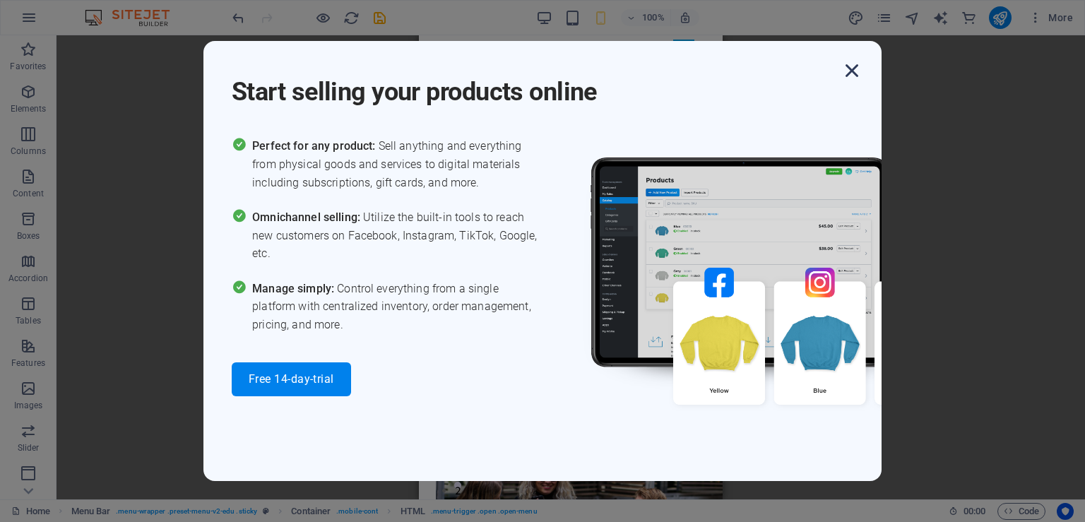
click at [852, 69] on icon "button" at bounding box center [851, 70] width 25 height 25
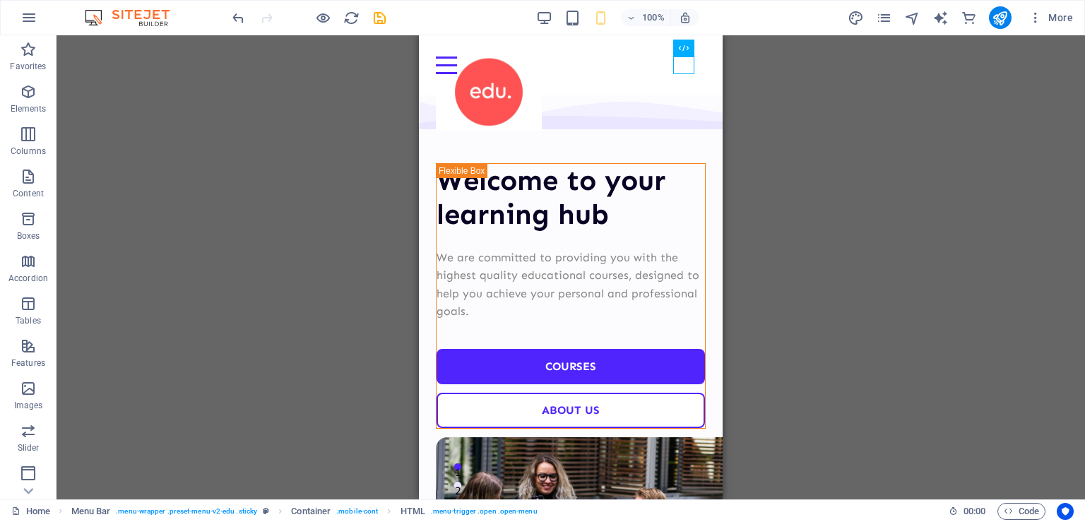
click at [758, 129] on div "H1 Unequal Columns Container Logo Menu Bar Spacer Text 4 columns Container Imag…" at bounding box center [571, 267] width 1029 height 464
